Goal: Find specific page/section: Find specific page/section

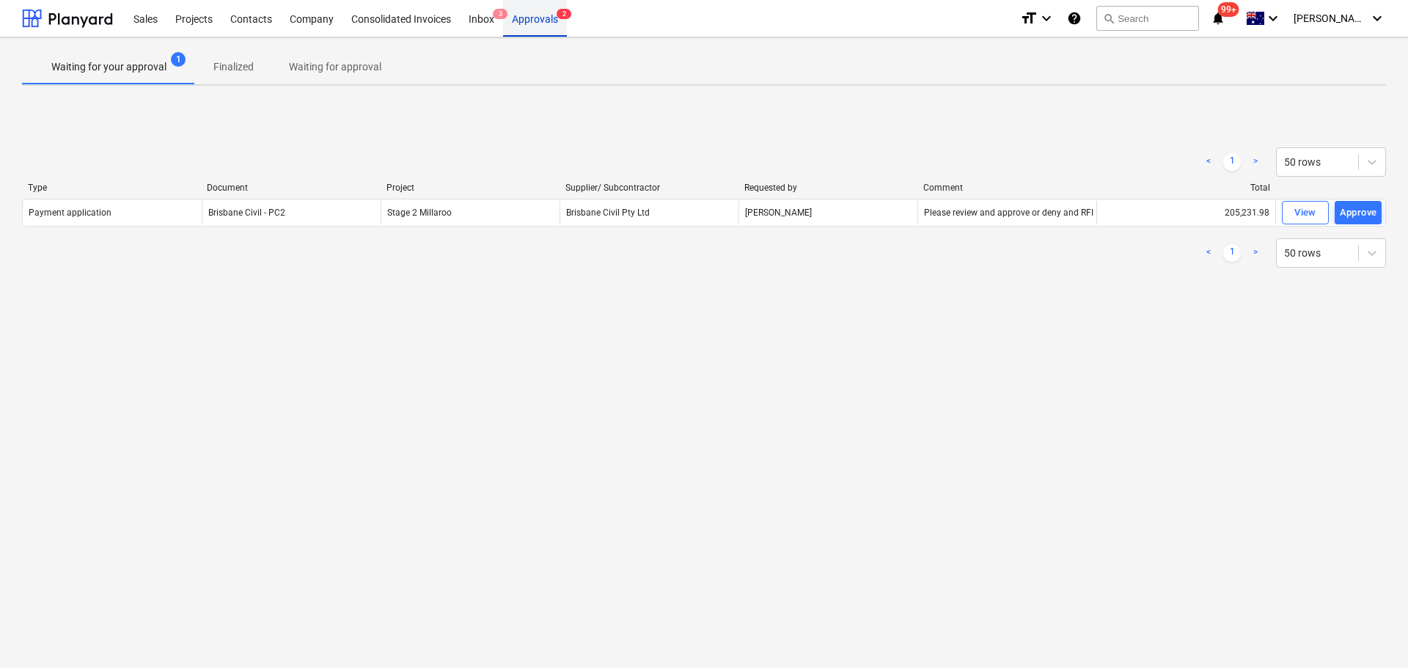
drag, startPoint x: 0, startPoint y: 0, endPoint x: 534, endPoint y: 21, distance: 534.8
click at [534, 21] on div "Approvals 2" at bounding box center [535, 17] width 64 height 37
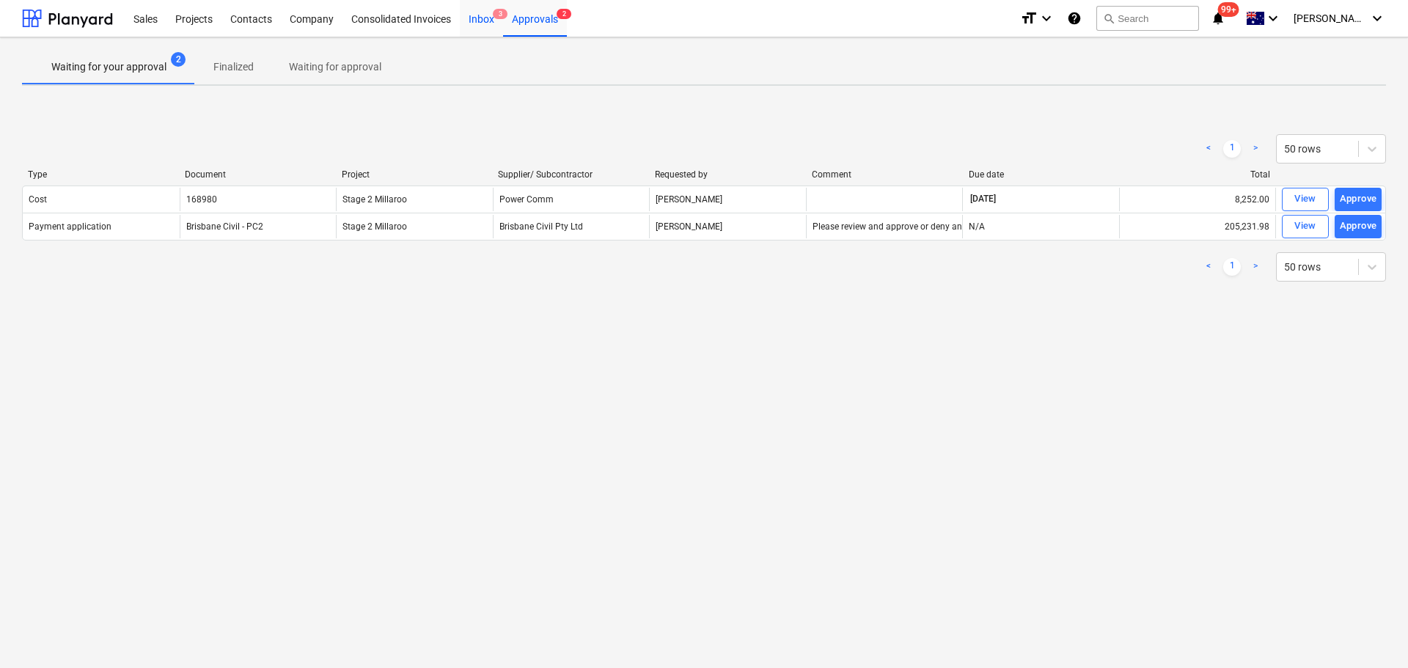
click at [483, 18] on div "Inbox 3" at bounding box center [481, 17] width 43 height 37
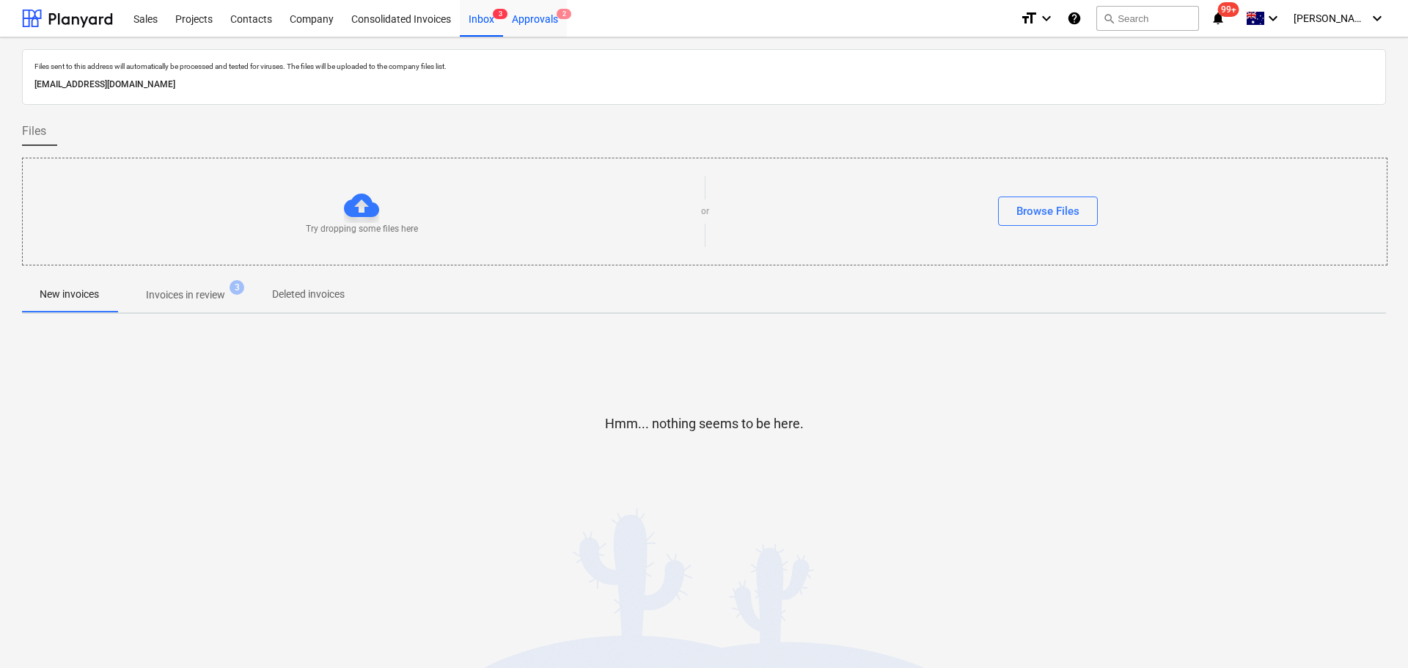
click at [542, 18] on div "Approvals 2" at bounding box center [535, 17] width 64 height 37
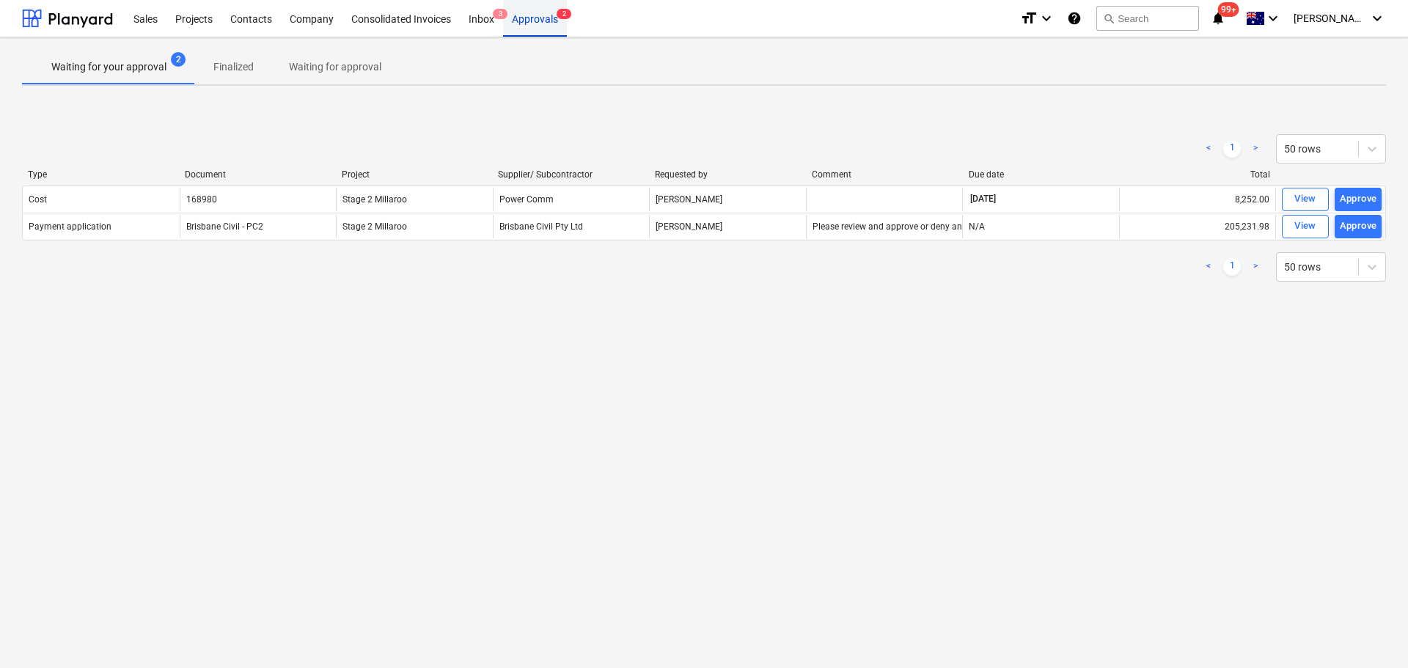
click at [542, 18] on div "Approvals 2" at bounding box center [535, 17] width 64 height 37
click at [471, 15] on div "Inbox 3" at bounding box center [481, 17] width 43 height 37
